Goal: Task Accomplishment & Management: Use online tool/utility

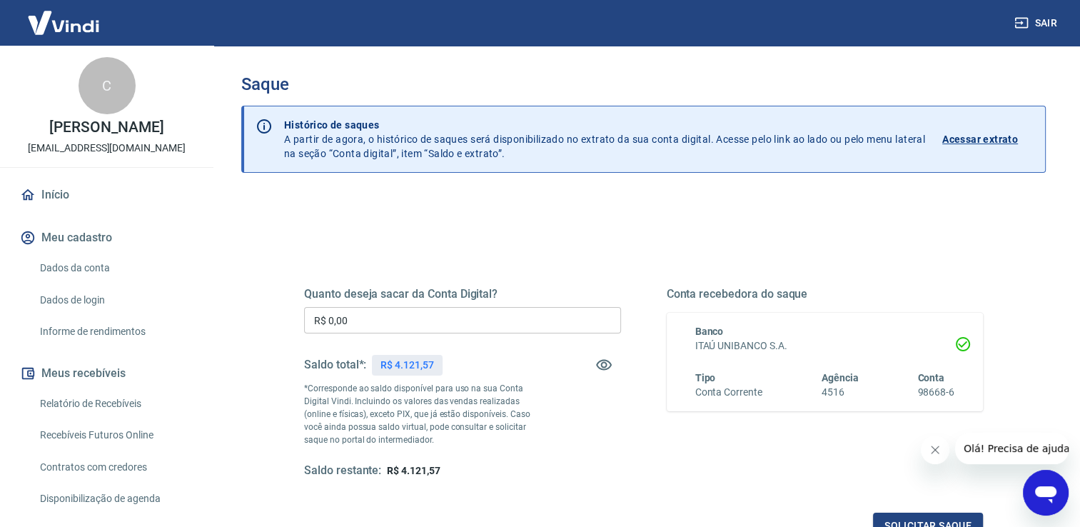
click at [394, 318] on input "R$ 0,00" at bounding box center [462, 320] width 317 height 26
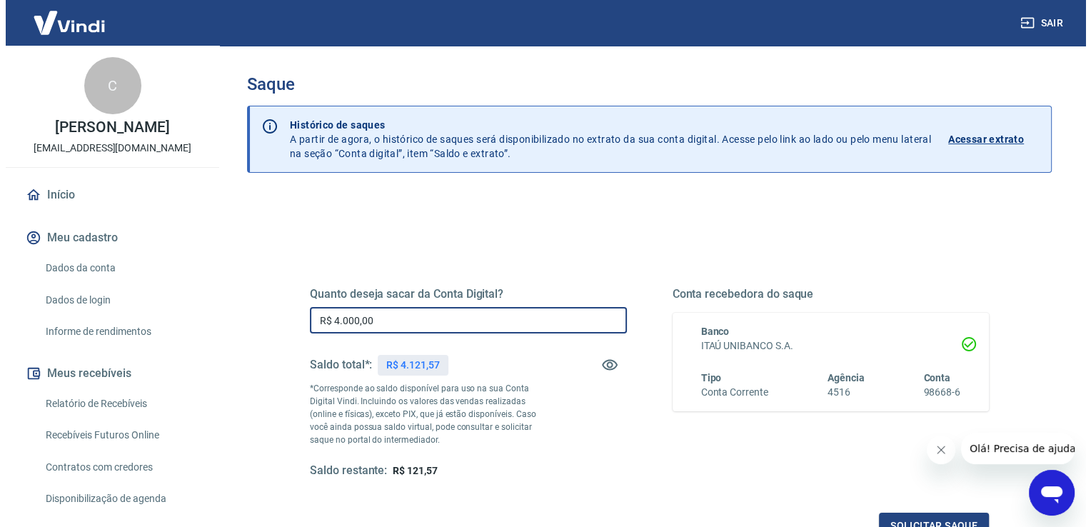
scroll to position [143, 0]
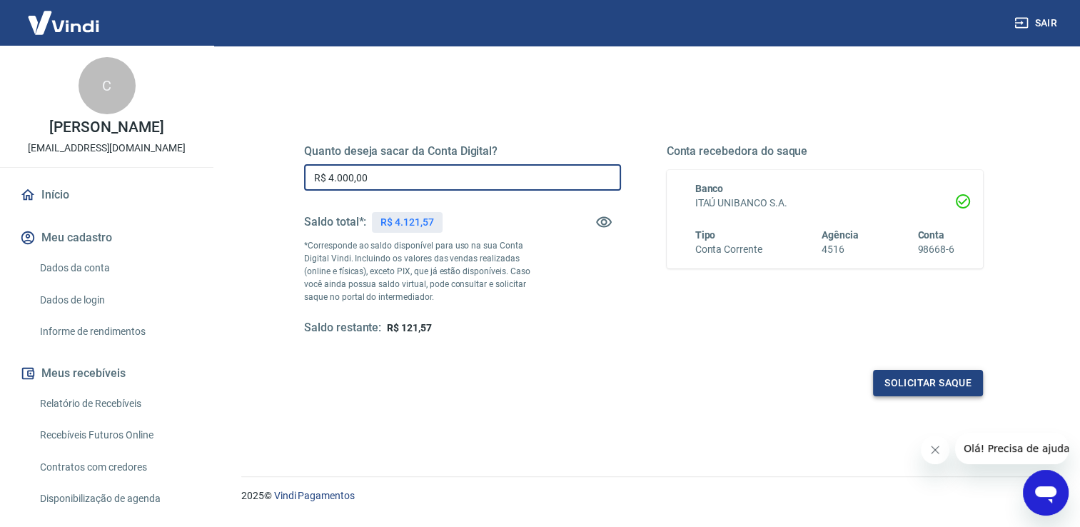
type input "R$ 4.000,00"
click at [921, 385] on button "Solicitar saque" at bounding box center [928, 383] width 110 height 26
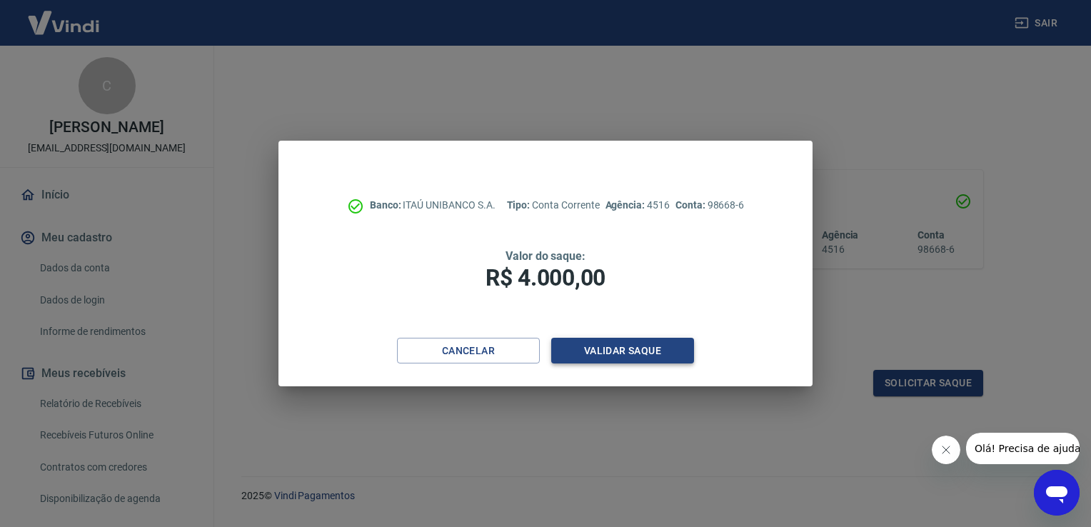
click at [622, 351] on button "Validar saque" at bounding box center [622, 351] width 143 height 26
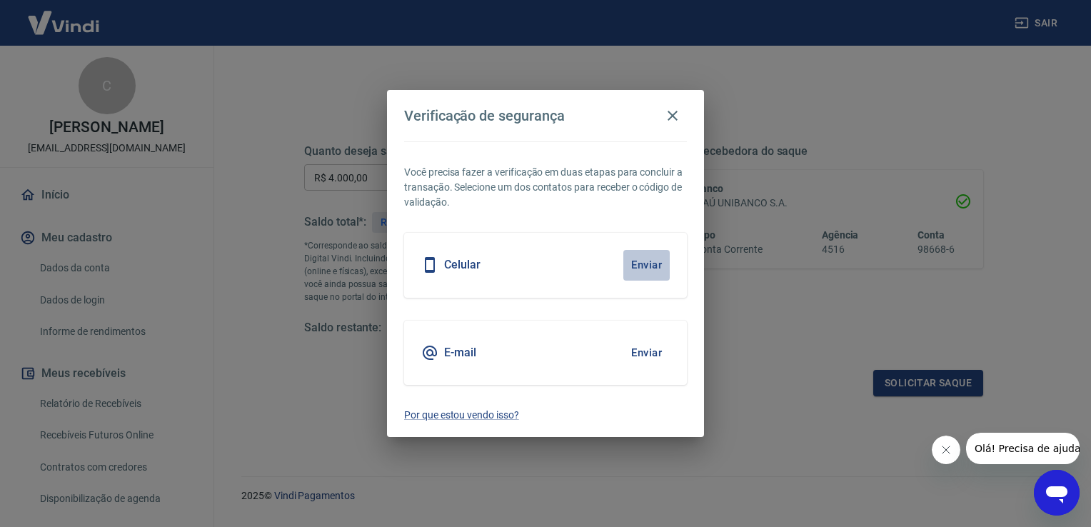
click at [635, 261] on button "Enviar" at bounding box center [646, 265] width 46 height 30
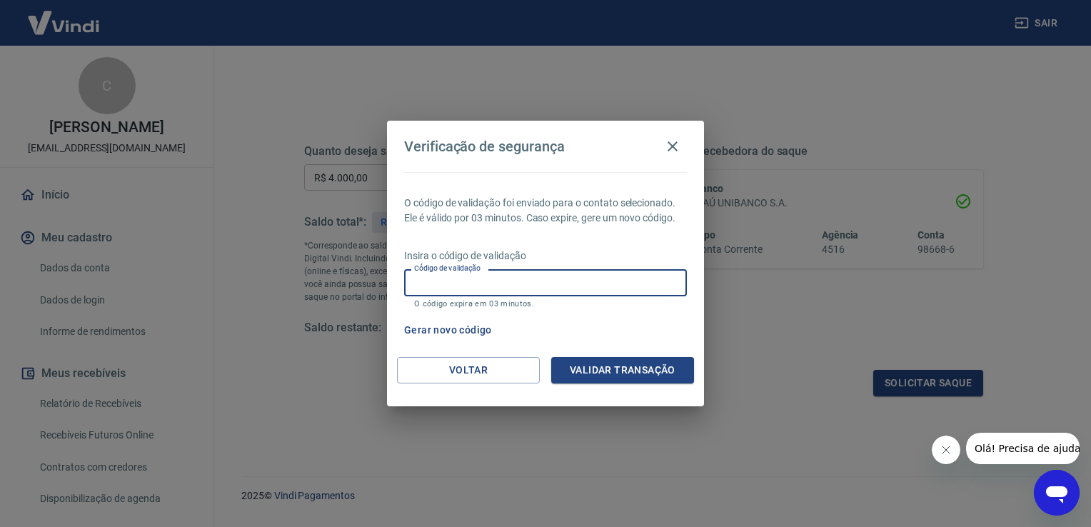
click at [484, 288] on input "Código de validação" at bounding box center [545, 282] width 283 height 26
type input "627223"
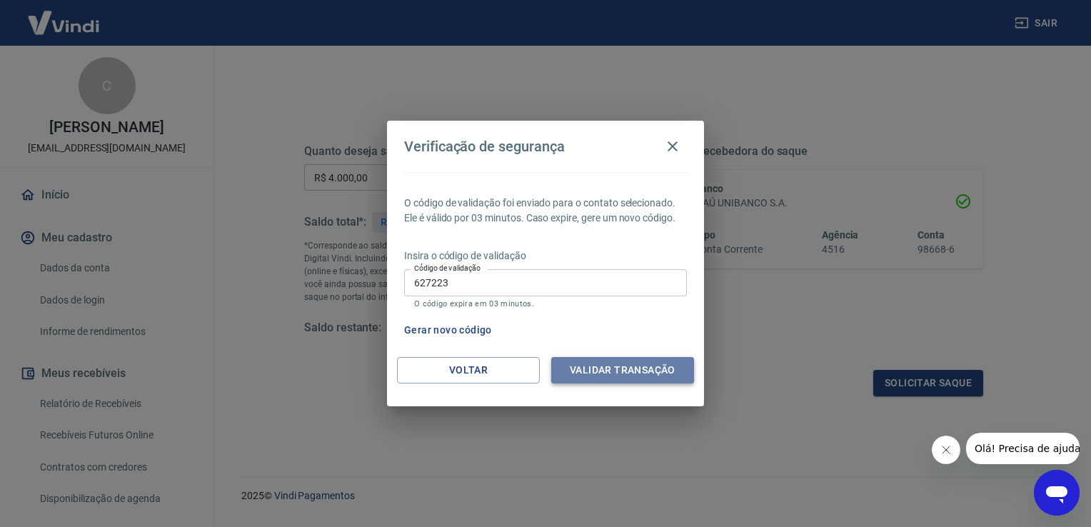
click at [591, 372] on button "Validar transação" at bounding box center [622, 370] width 143 height 26
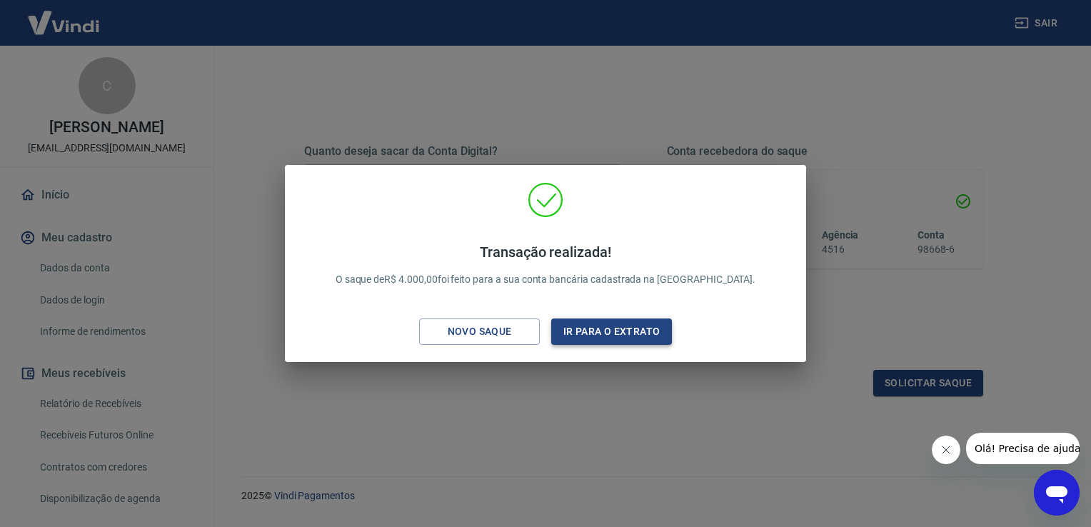
click at [601, 333] on button "Ir para o extrato" at bounding box center [611, 331] width 121 height 26
